Goal: Task Accomplishment & Management: Use online tool/utility

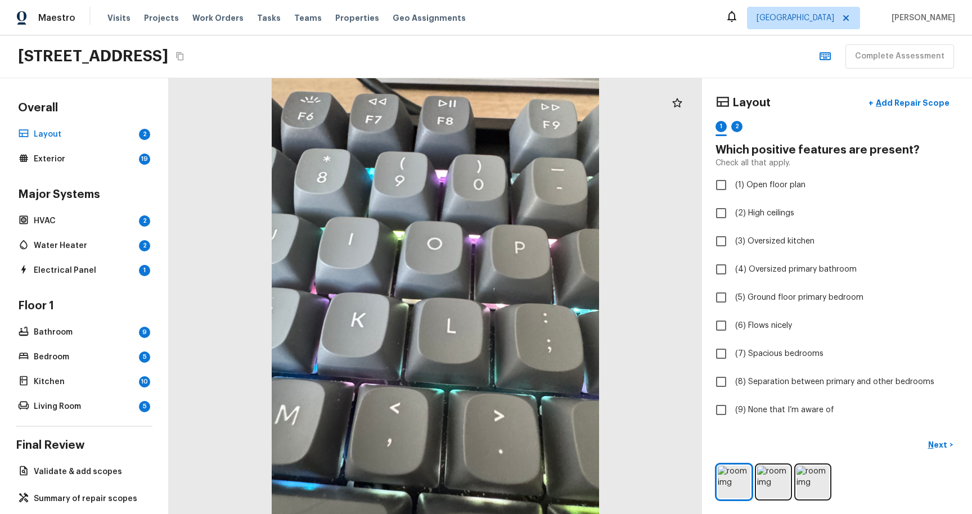
click at [184, 55] on icon "Copy Address" at bounding box center [179, 56] width 9 height 9
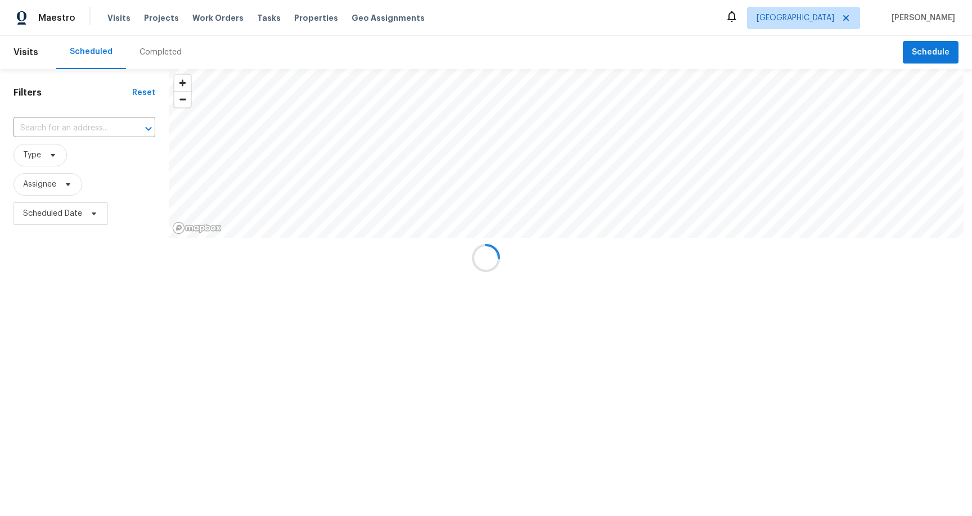
click at [250, 16] on div at bounding box center [486, 258] width 972 height 516
click at [250, 17] on div at bounding box center [486, 258] width 972 height 516
click at [260, 19] on div at bounding box center [486, 258] width 972 height 516
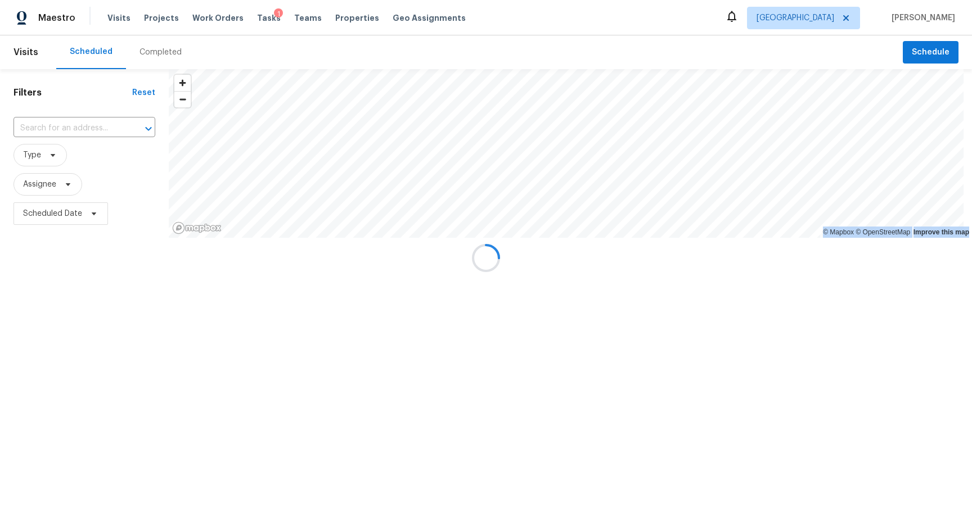
click at [260, 19] on div at bounding box center [486, 258] width 972 height 516
click at [259, 19] on div at bounding box center [486, 258] width 972 height 516
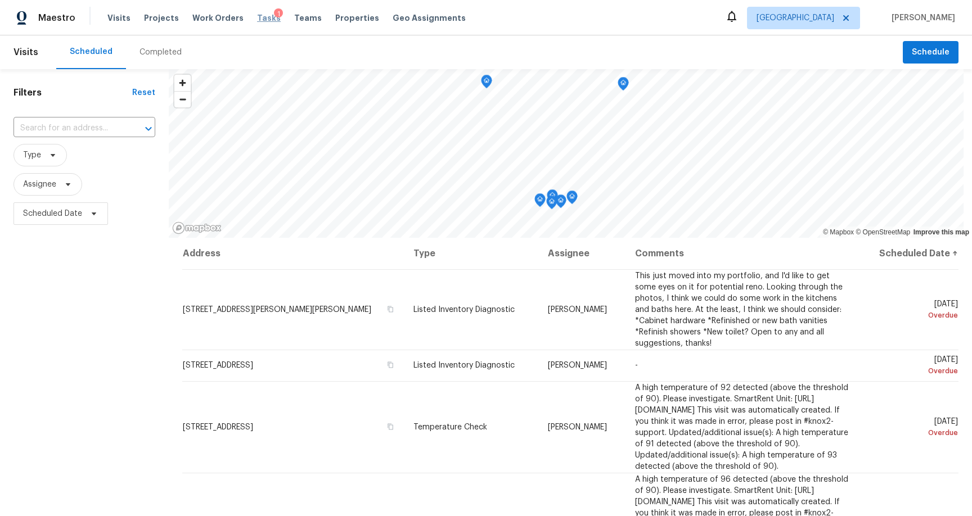
click at [257, 15] on span "Tasks" at bounding box center [269, 18] width 24 height 8
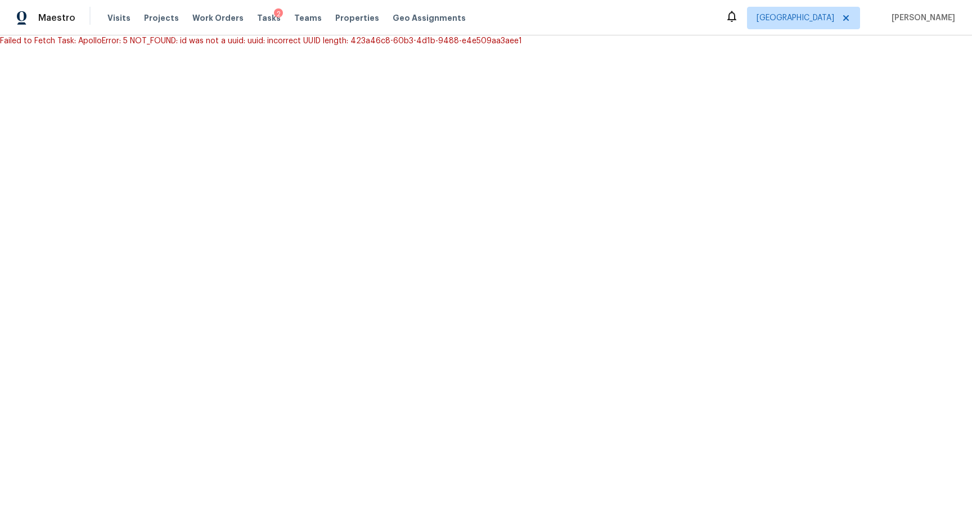
click at [576, 1] on div "Maestro Visits Projects Work Orders Tasks 2 Teams Properties Geo Assignments [G…" at bounding box center [486, 17] width 972 height 35
